Goal: Task Accomplishment & Management: Use online tool/utility

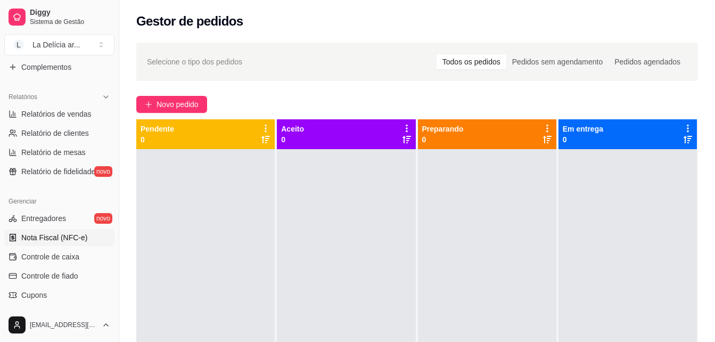
scroll to position [320, 0]
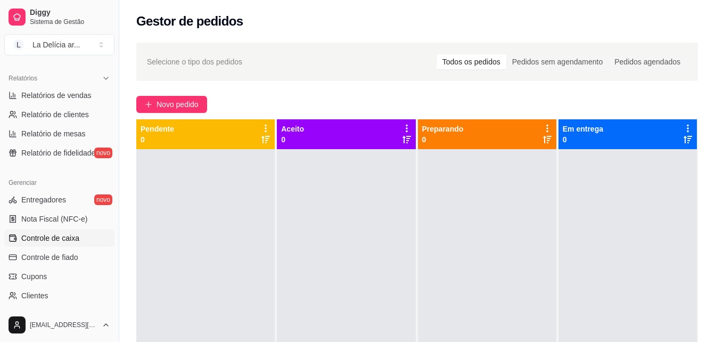
click at [69, 238] on span "Controle de caixa" at bounding box center [50, 238] width 58 height 11
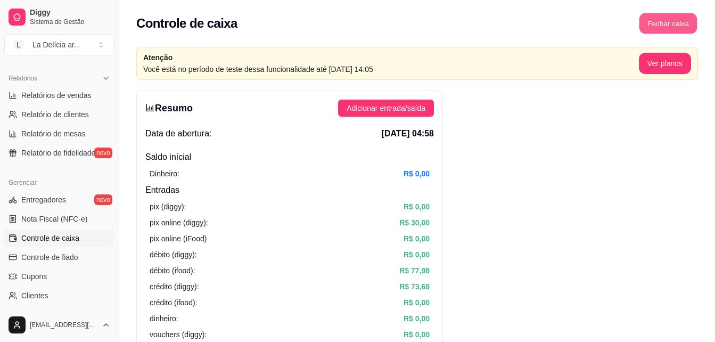
click at [659, 22] on button "Fechar caixa" at bounding box center [669, 23] width 58 height 21
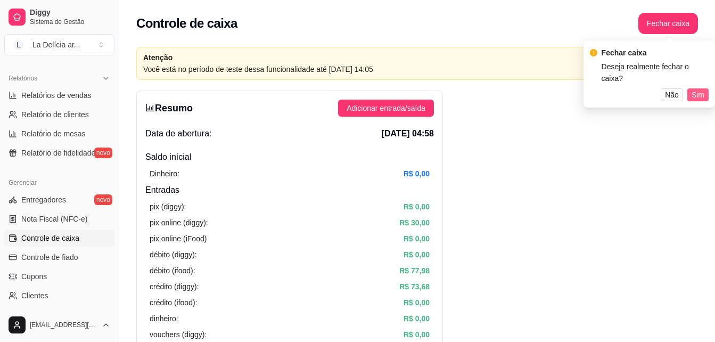
click at [697, 89] on span "Sim" at bounding box center [698, 95] width 13 height 12
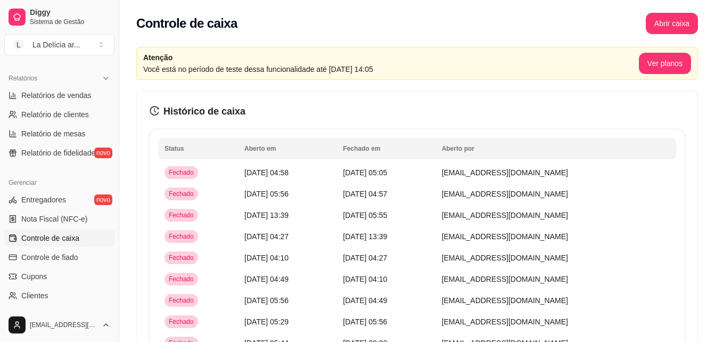
drag, startPoint x: 516, startPoint y: 202, endPoint x: 379, endPoint y: 106, distance: 167.0
click at [379, 106] on h3 "Histórico de caixa" at bounding box center [417, 111] width 535 height 15
click at [658, 27] on button "Abrir caixa" at bounding box center [672, 23] width 52 height 21
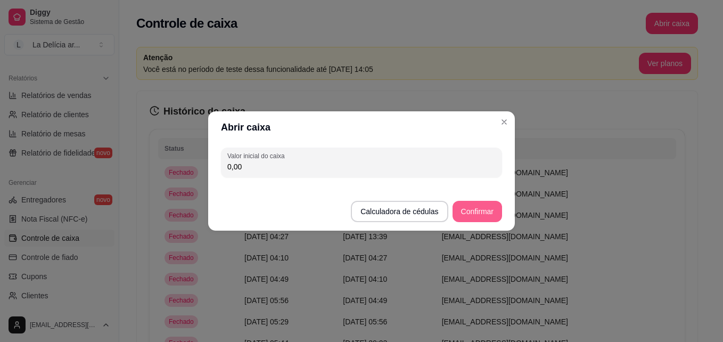
click at [485, 214] on button "Confirmar" at bounding box center [478, 211] width 50 height 21
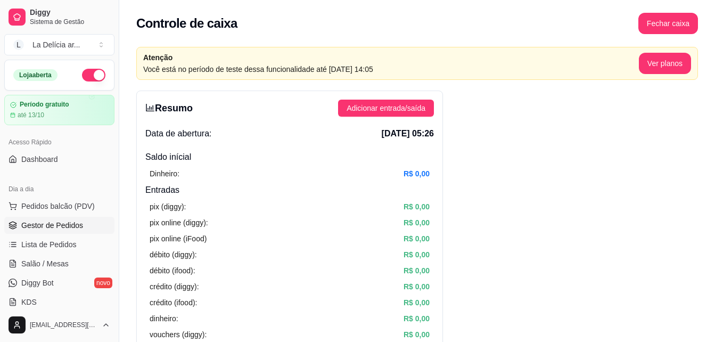
click at [68, 222] on span "Gestor de Pedidos" at bounding box center [52, 225] width 62 height 11
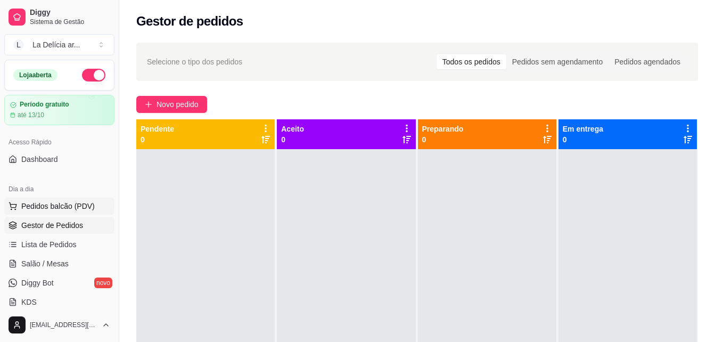
click at [68, 209] on span "Pedidos balcão (PDV)" at bounding box center [58, 206] width 74 height 11
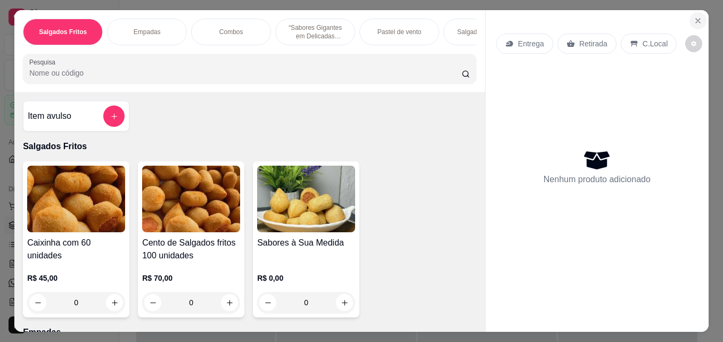
click at [697, 17] on icon "Close" at bounding box center [698, 21] width 9 height 9
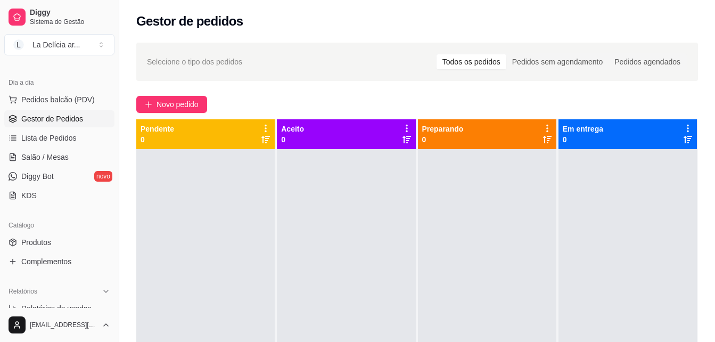
scroll to position [142, 0]
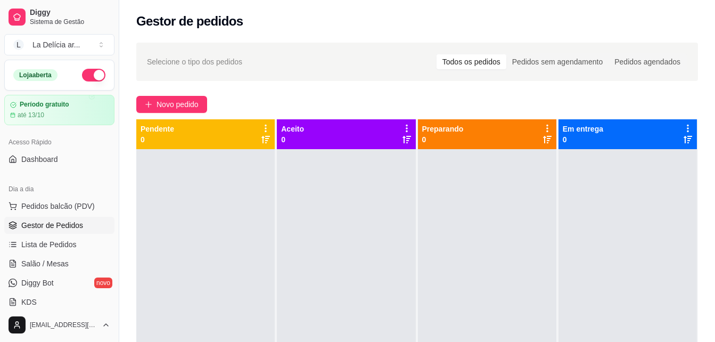
drag, startPoint x: 300, startPoint y: 5, endPoint x: 235, endPoint y: 218, distance: 223.3
click at [235, 218] on div at bounding box center [205, 320] width 139 height 342
